Goal: Transaction & Acquisition: Purchase product/service

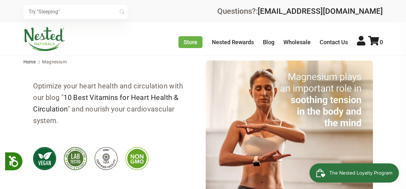
click at [59, 10] on input "text" at bounding box center [75, 12] width 104 height 14
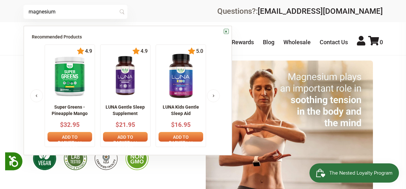
type input "magnesium"
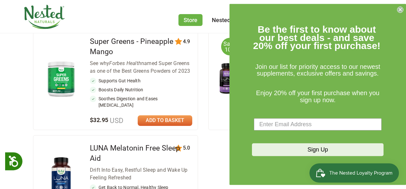
scroll to position [198, 0]
click at [400, 10] on icon "Close dialog" at bounding box center [400, 9] width 3 height 3
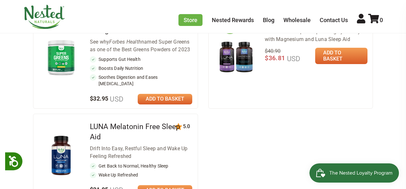
scroll to position [212, 0]
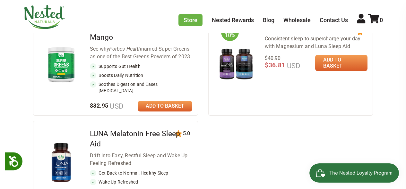
click at [244, 69] on img at bounding box center [236, 64] width 35 height 35
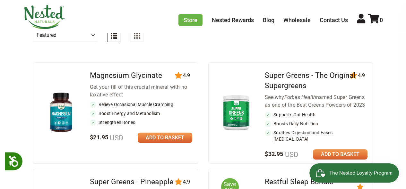
click at [68, 116] on img at bounding box center [61, 112] width 35 height 45
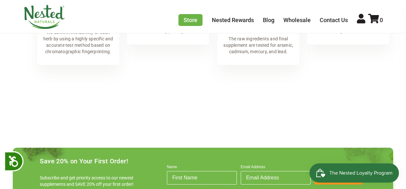
scroll to position [680, 0]
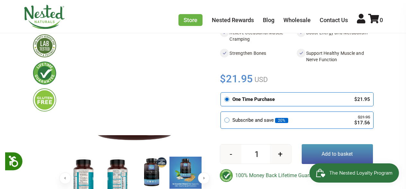
scroll to position [109, 0]
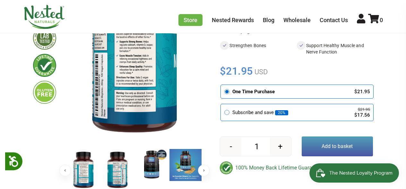
click at [113, 171] on img at bounding box center [117, 170] width 32 height 42
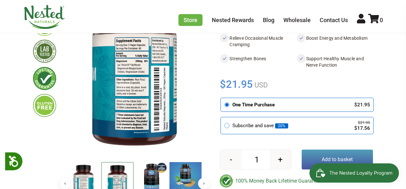
scroll to position [85, 0]
